Goal: Task Accomplishment & Management: Use online tool/utility

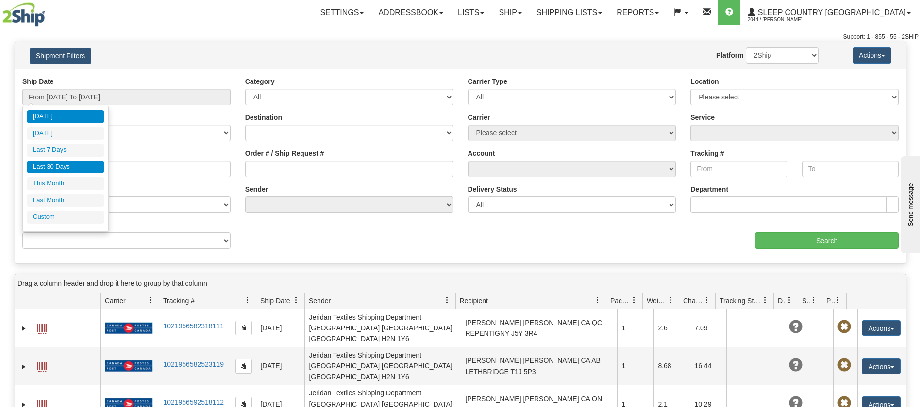
click at [58, 170] on li "Last 30 Days" at bounding box center [66, 167] width 78 height 13
type input "From [DATE] To [DATE]"
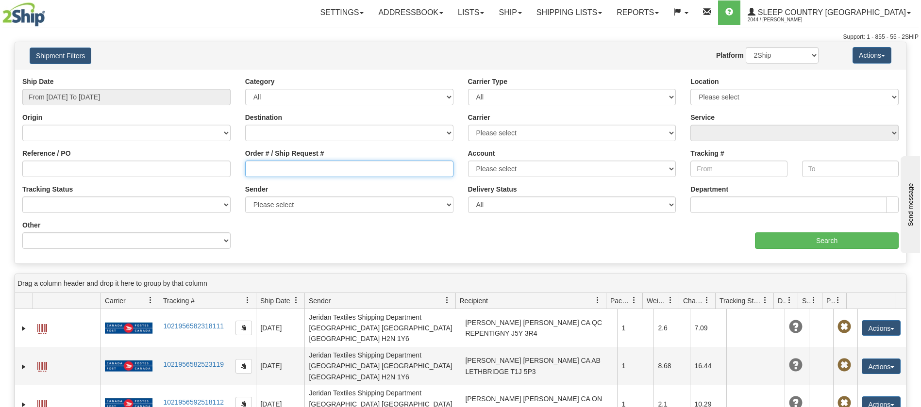
drag, startPoint x: 248, startPoint y: 164, endPoint x: 248, endPoint y: 213, distance: 49.0
click at [248, 169] on input "Order # / Ship Request #" at bounding box center [349, 169] width 208 height 17
paste input "9000I050994"
type input "9000I050994"
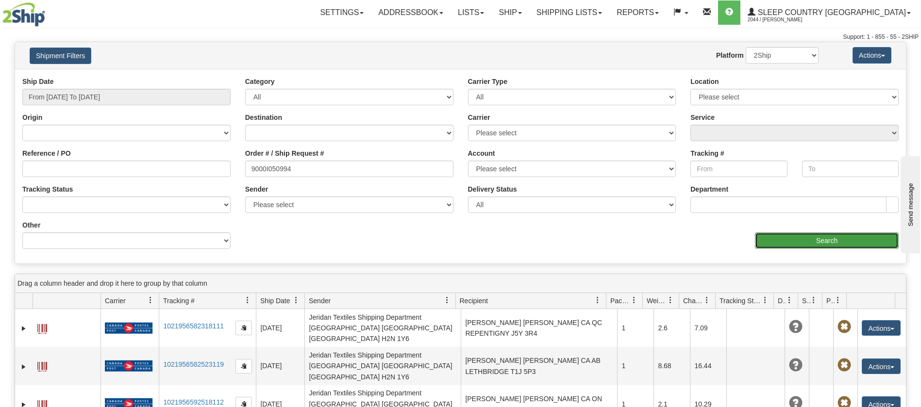
click at [824, 245] on input "Search" at bounding box center [827, 240] width 144 height 17
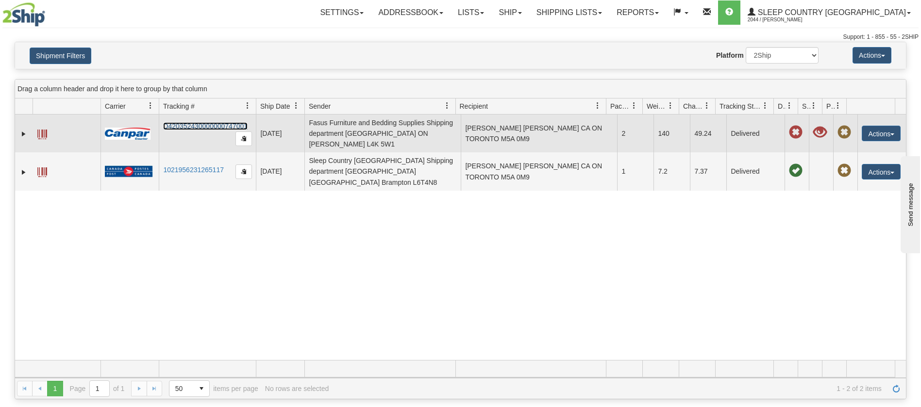
click at [197, 126] on link "D420352430000000747001" at bounding box center [205, 126] width 84 height 8
click at [37, 127] on td at bounding box center [67, 134] width 68 height 38
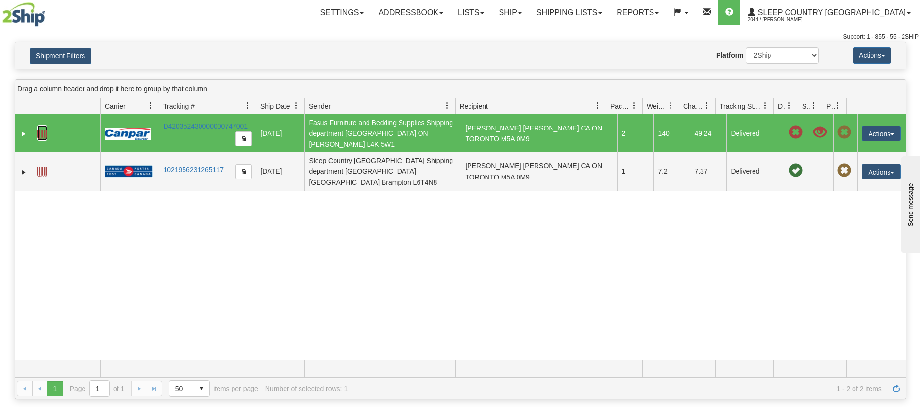
click at [41, 128] on link at bounding box center [42, 133] width 10 height 16
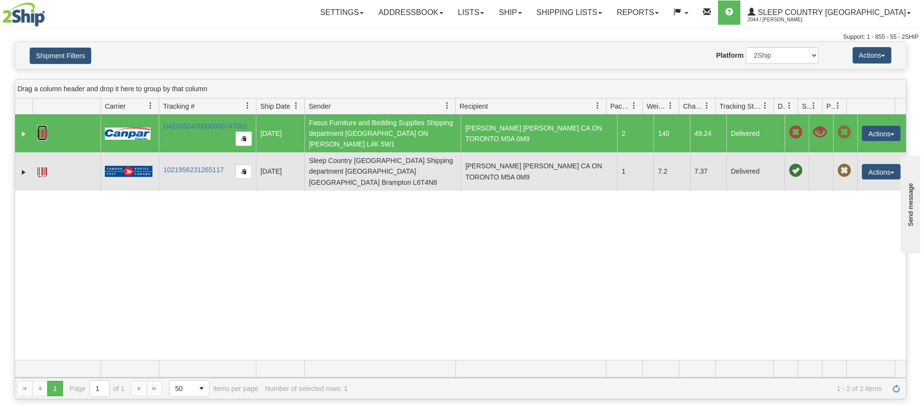
click at [132, 166] on img at bounding box center [129, 172] width 48 height 12
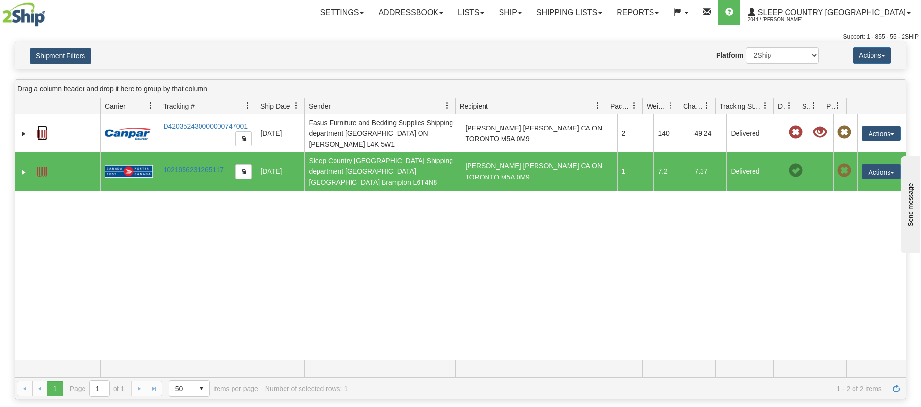
click at [33, 165] on td at bounding box center [67, 171] width 68 height 38
click at [35, 165] on td at bounding box center [67, 171] width 68 height 38
click at [38, 167] on span at bounding box center [42, 172] width 10 height 10
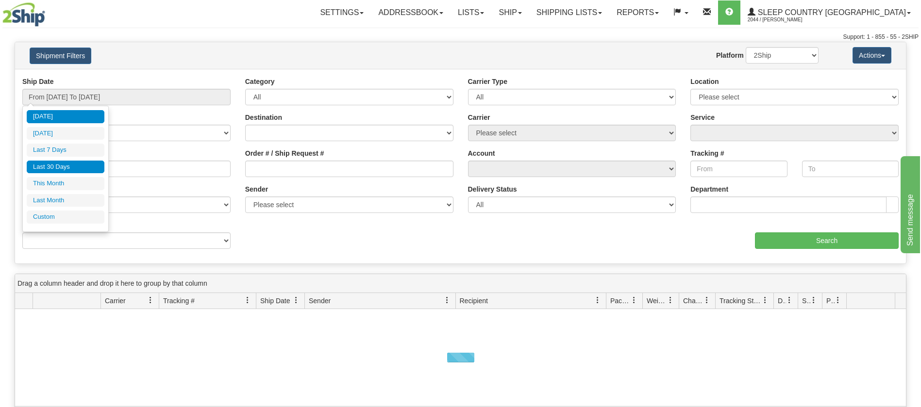
click at [65, 162] on li "Last 30 Days" at bounding box center [66, 167] width 78 height 13
type input "From [DATE] To [DATE]"
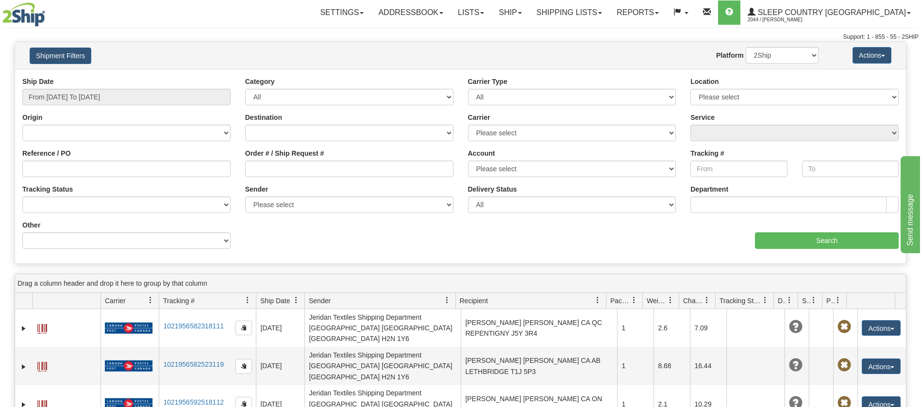
drag, startPoint x: 243, startPoint y: 167, endPoint x: 245, endPoint y: 173, distance: 6.0
click at [244, 167] on div "Order # / Ship Request #" at bounding box center [349, 167] width 223 height 36
click at [248, 166] on input "Order # / Ship Request #" at bounding box center [349, 169] width 208 height 17
paste input "9000I071857"
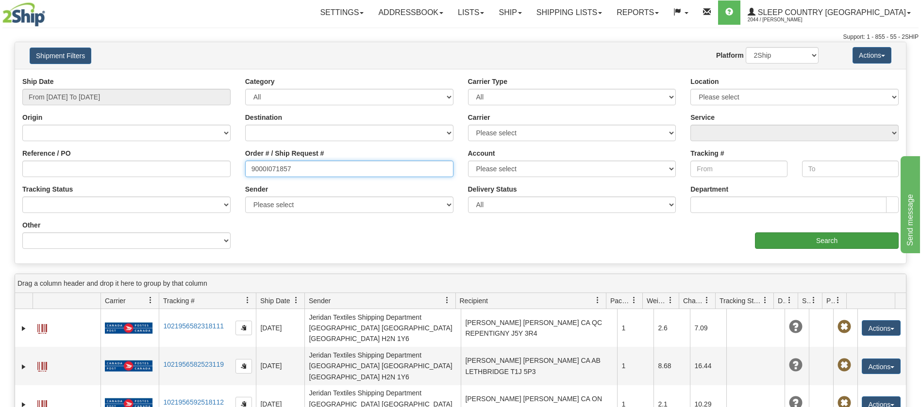
type input "9000I071857"
click at [855, 243] on input "Search" at bounding box center [827, 240] width 144 height 17
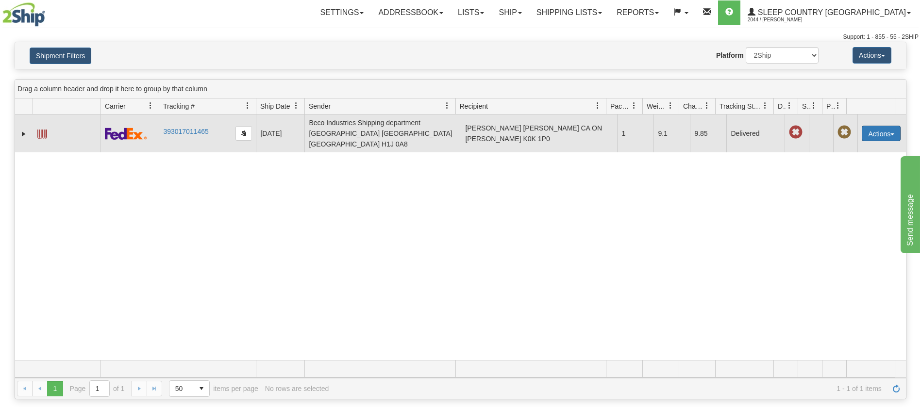
click at [880, 126] on button "Actions" at bounding box center [880, 134] width 39 height 16
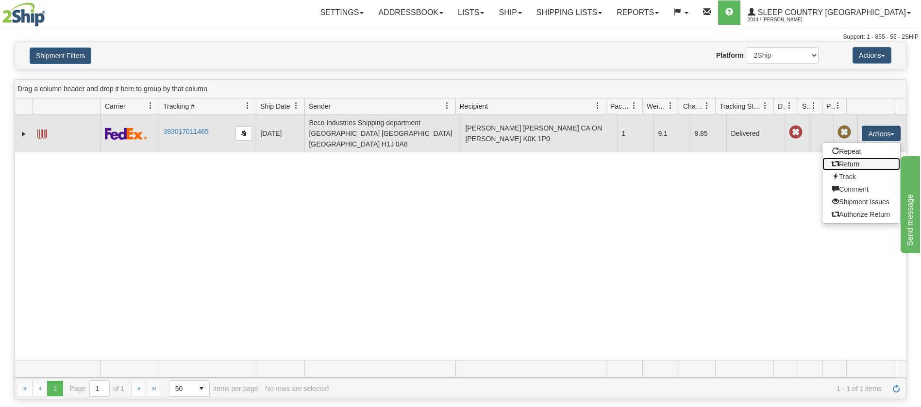
click at [850, 158] on link "Return" at bounding box center [861, 164] width 78 height 13
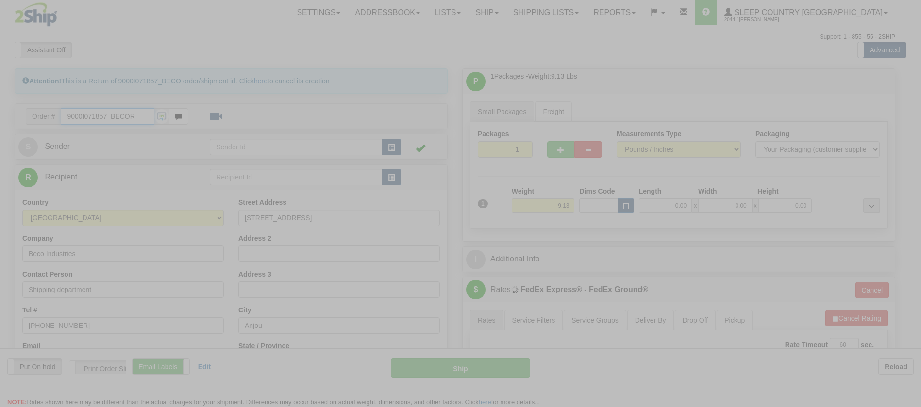
type input "92"
type input "11:01"
type input "16:00"
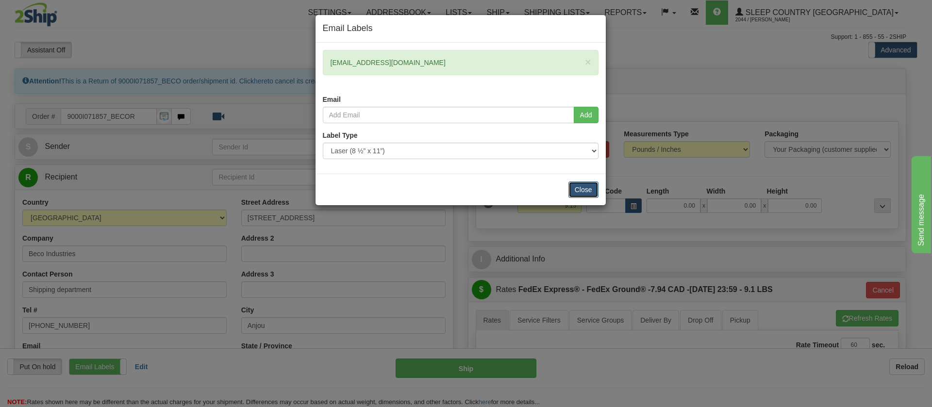
click at [585, 192] on button "Close" at bounding box center [583, 190] width 30 height 17
